Goal: Use online tool/utility: Utilize a website feature to perform a specific function

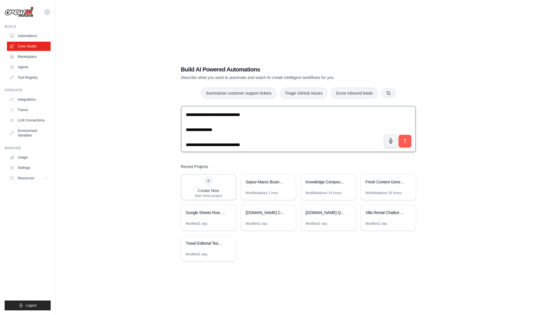
scroll to position [7, 0]
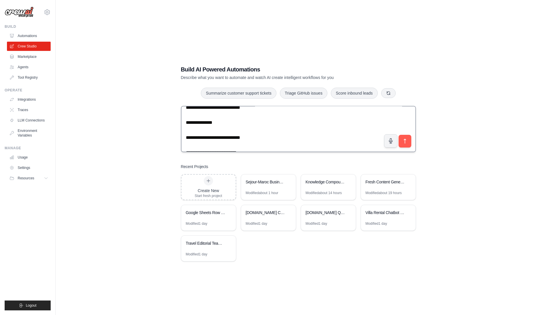
click at [288, 126] on textarea at bounding box center [298, 129] width 235 height 46
paste textarea "**********"
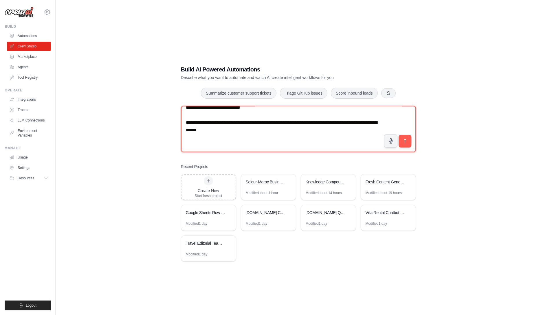
scroll to position [11, 0]
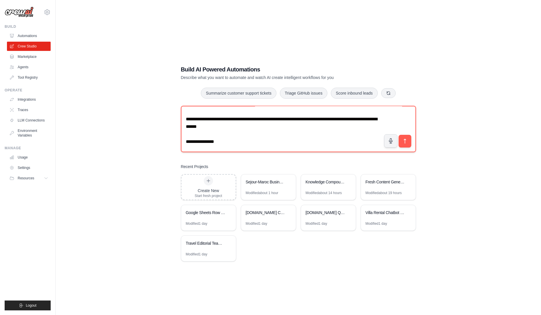
click at [193, 140] on textarea at bounding box center [298, 129] width 235 height 46
click at [231, 145] on textarea at bounding box center [298, 129] width 235 height 46
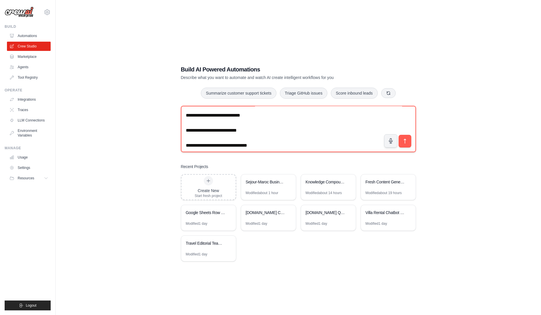
scroll to position [56, 0]
click at [284, 114] on textarea at bounding box center [298, 129] width 235 height 46
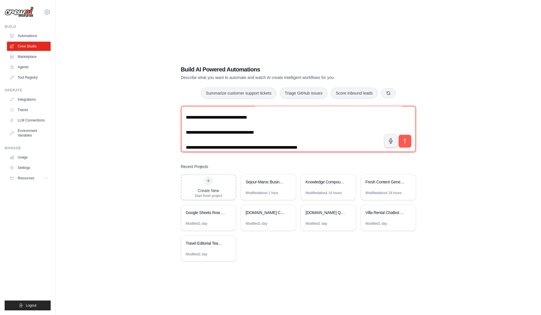
click at [304, 137] on textarea at bounding box center [298, 129] width 235 height 46
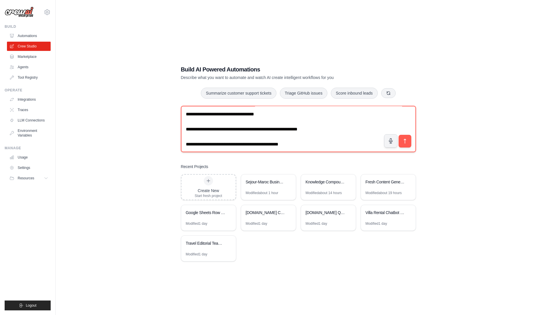
scroll to position [103, 0]
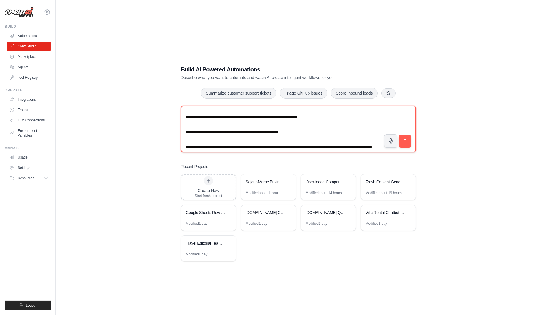
click at [210, 124] on textarea at bounding box center [298, 129] width 235 height 46
click at [278, 135] on textarea at bounding box center [298, 129] width 235 height 46
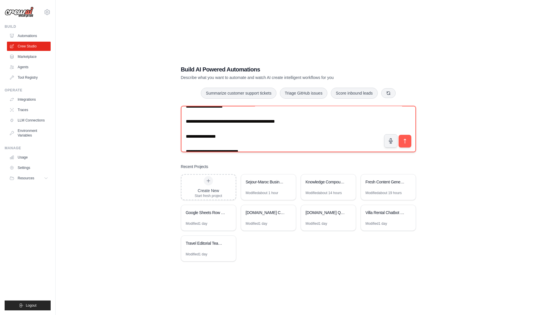
scroll to position [606, 0]
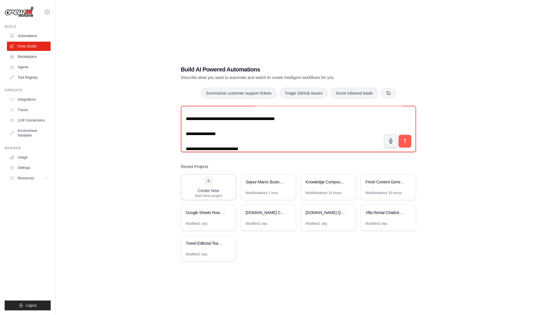
drag, startPoint x: 311, startPoint y: 142, endPoint x: 224, endPoint y: 136, distance: 86.8
click at [224, 136] on textarea at bounding box center [298, 129] width 235 height 46
click at [262, 130] on textarea at bounding box center [298, 129] width 235 height 46
paste textarea "**********"
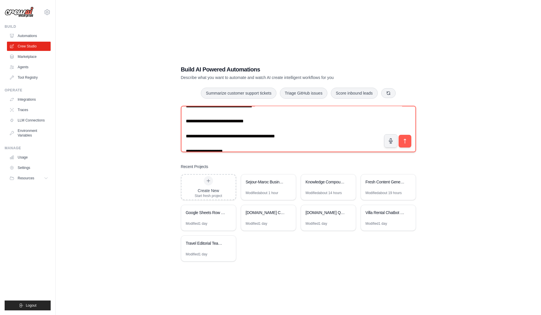
scroll to position [589, 0]
click at [282, 116] on textarea at bounding box center [298, 129] width 235 height 46
paste textarea "**********"
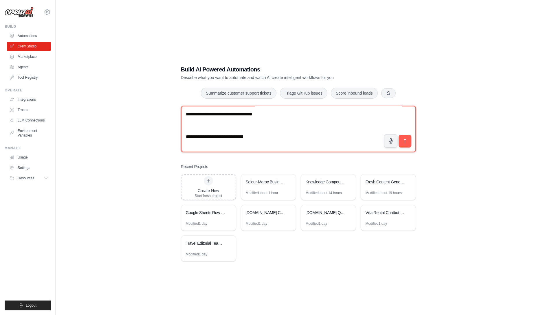
scroll to position [554, 0]
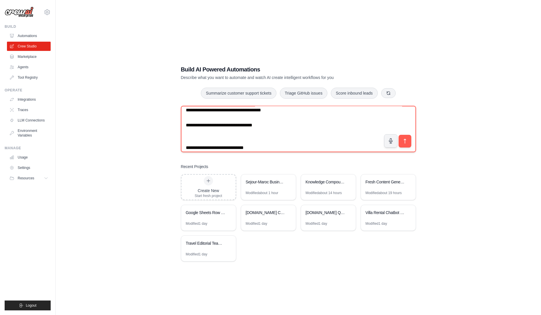
click at [297, 135] on textarea at bounding box center [298, 129] width 235 height 46
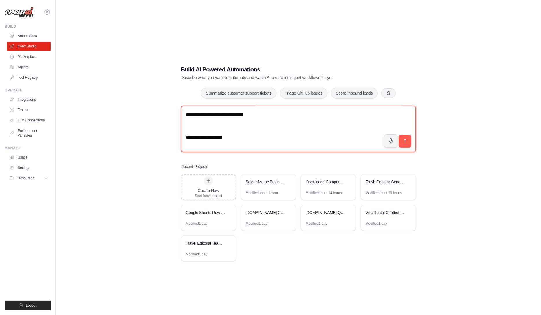
click at [296, 127] on textarea at bounding box center [298, 129] width 235 height 46
paste textarea "**********"
click at [296, 127] on textarea at bounding box center [298, 129] width 235 height 46
click at [310, 126] on textarea at bounding box center [298, 129] width 235 height 46
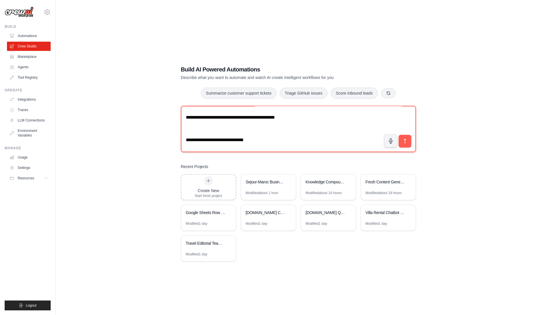
drag, startPoint x: 272, startPoint y: 129, endPoint x: 185, endPoint y: 122, distance: 86.9
click at [185, 122] on textarea at bounding box center [298, 129] width 235 height 46
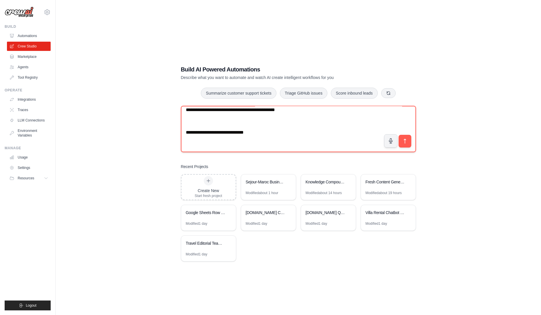
click at [218, 147] on textarea at bounding box center [298, 129] width 235 height 46
paste textarea "**********"
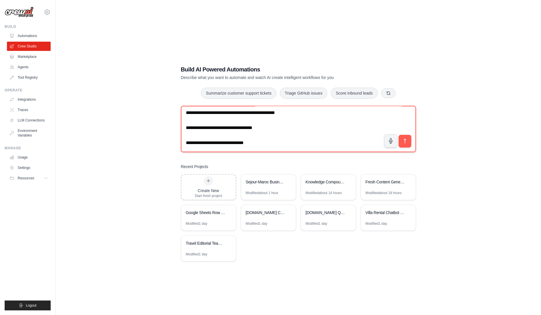
scroll to position [575, 0]
drag, startPoint x: 300, startPoint y: 135, endPoint x: 187, endPoint y: 134, distance: 113.0
click at [187, 134] on textarea at bounding box center [298, 129] width 235 height 46
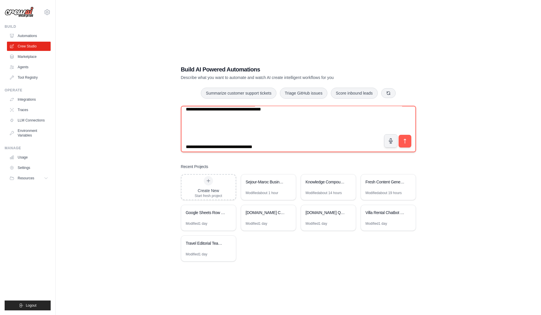
scroll to position [553, 0]
click at [207, 127] on textarea at bounding box center [298, 129] width 235 height 46
paste textarea "**********"
click at [261, 146] on textarea at bounding box center [298, 129] width 235 height 46
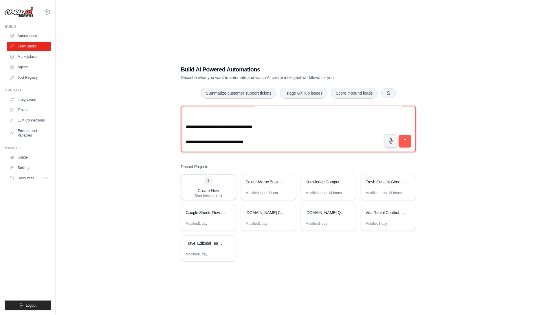
scroll to position [578, 0]
paste textarea "**********"
click at [255, 137] on textarea at bounding box center [298, 129] width 235 height 46
click at [254, 122] on textarea at bounding box center [298, 129] width 235 height 46
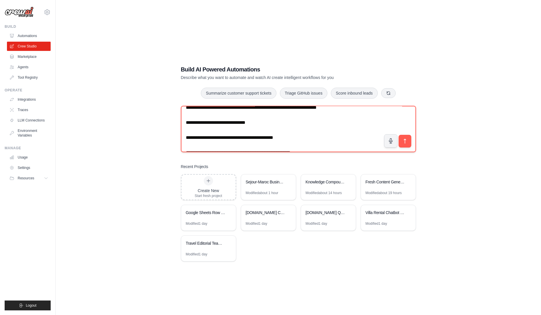
scroll to position [666, 0]
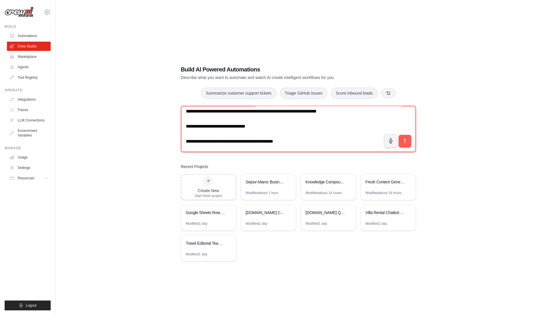
click at [192, 119] on textarea at bounding box center [298, 129] width 235 height 46
click at [235, 131] on textarea at bounding box center [298, 129] width 235 height 46
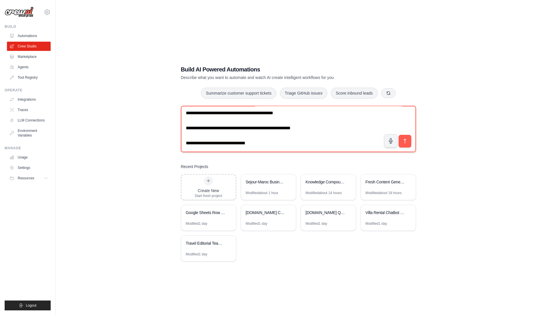
scroll to position [717, 0]
click at [277, 144] on textarea at bounding box center [298, 129] width 235 height 46
click at [282, 145] on textarea at bounding box center [298, 129] width 235 height 46
type textarea "**********"
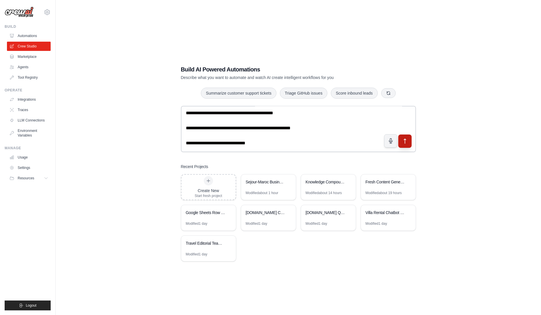
click at [406, 145] on button "submit" at bounding box center [404, 140] width 13 height 13
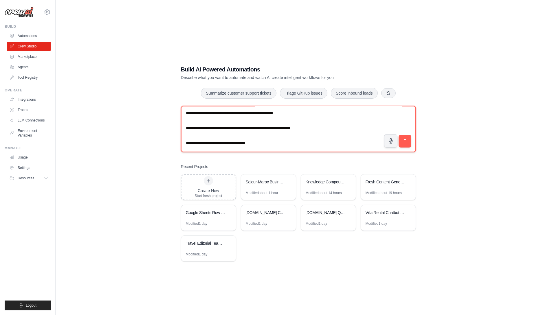
click at [331, 144] on textarea at bounding box center [298, 129] width 235 height 46
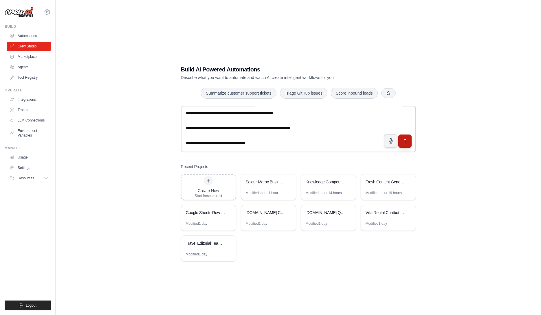
click at [407, 143] on icon "submit" at bounding box center [405, 141] width 6 height 6
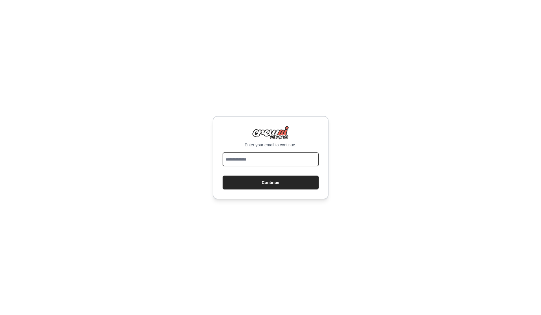
click at [299, 158] on input "email" at bounding box center [271, 160] width 96 height 14
type input "**********"
click at [276, 184] on button "Continue" at bounding box center [271, 183] width 96 height 14
